Goal: Subscribe to service/newsletter

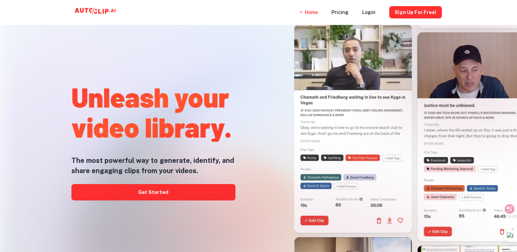
click at [132, 193] on link "Get Started" at bounding box center [153, 192] width 164 height 16
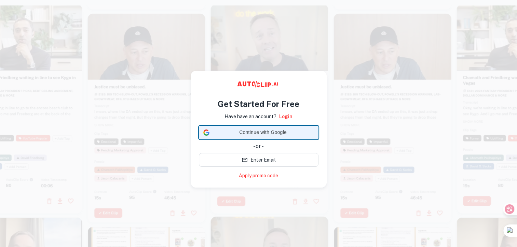
click at [259, 133] on span "Continue with Google" at bounding box center [263, 132] width 102 height 7
